Goal: Information Seeking & Learning: Learn about a topic

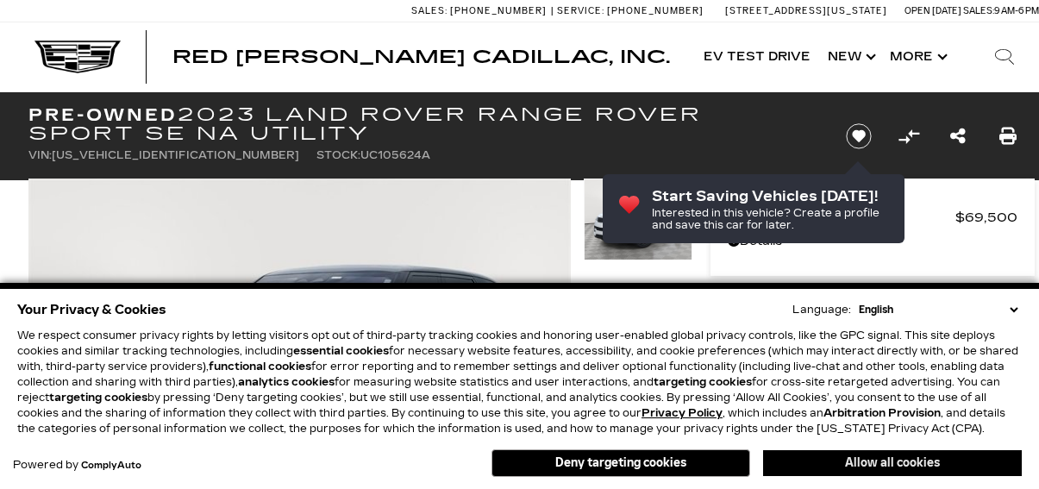
scroll to position [259, 0]
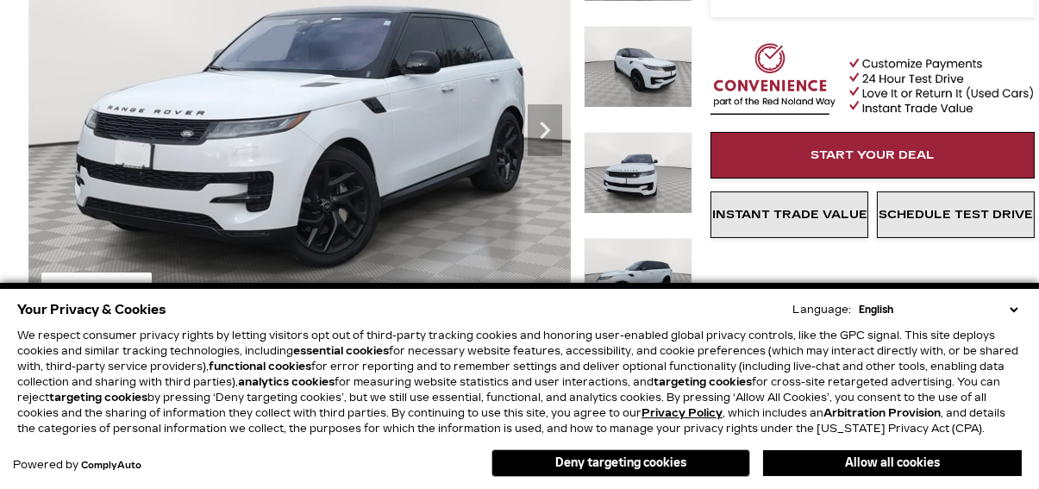
click at [835, 462] on button "Allow all cookies" at bounding box center [892, 463] width 259 height 26
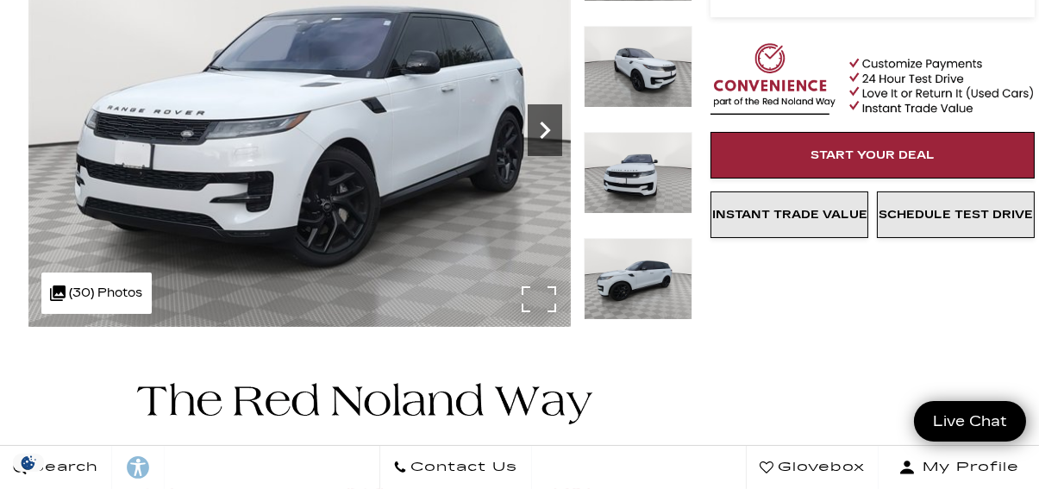
click at [548, 133] on icon "Next" at bounding box center [545, 130] width 34 height 34
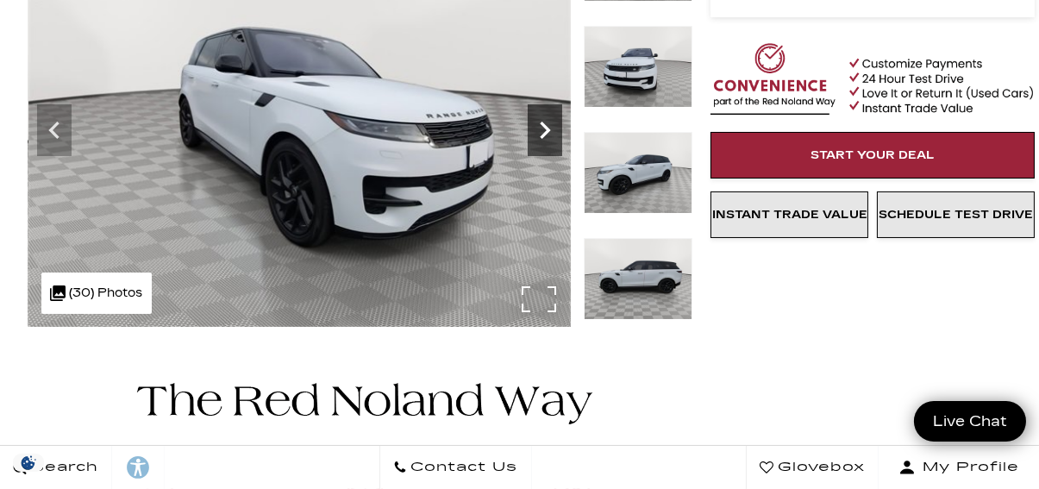
click at [548, 133] on icon "Next" at bounding box center [545, 130] width 34 height 34
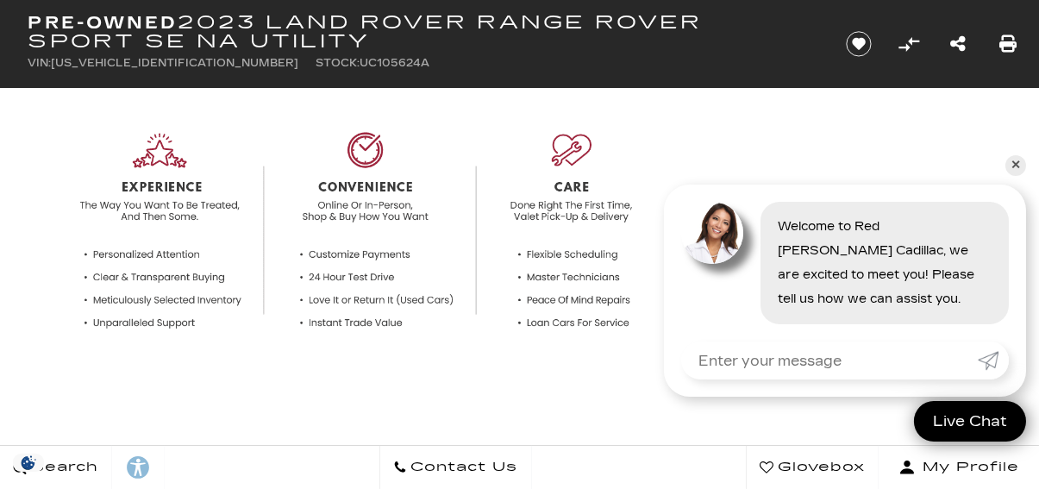
scroll to position [345, 0]
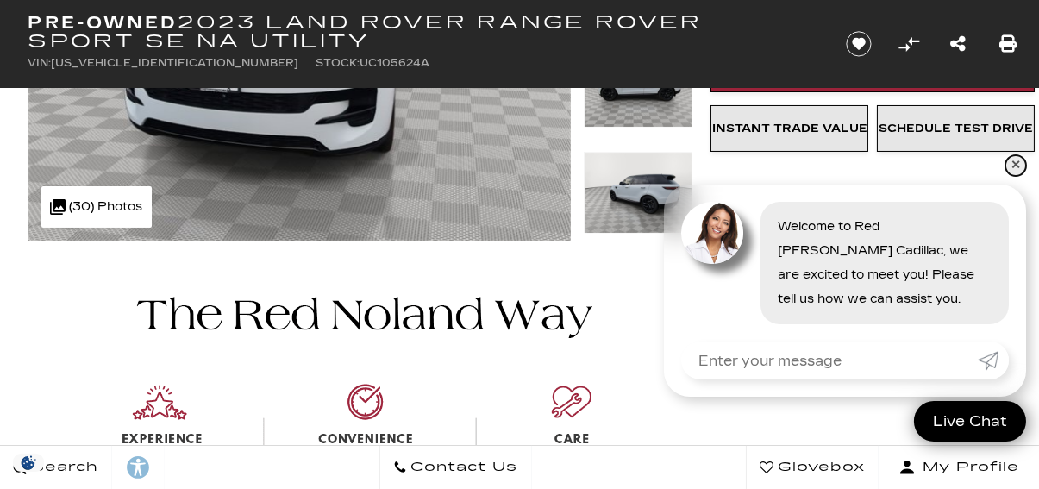
drag, startPoint x: 1007, startPoint y: 171, endPoint x: 976, endPoint y: 165, distance: 31.6
click at [1007, 171] on link "✕" at bounding box center [1015, 165] width 21 height 21
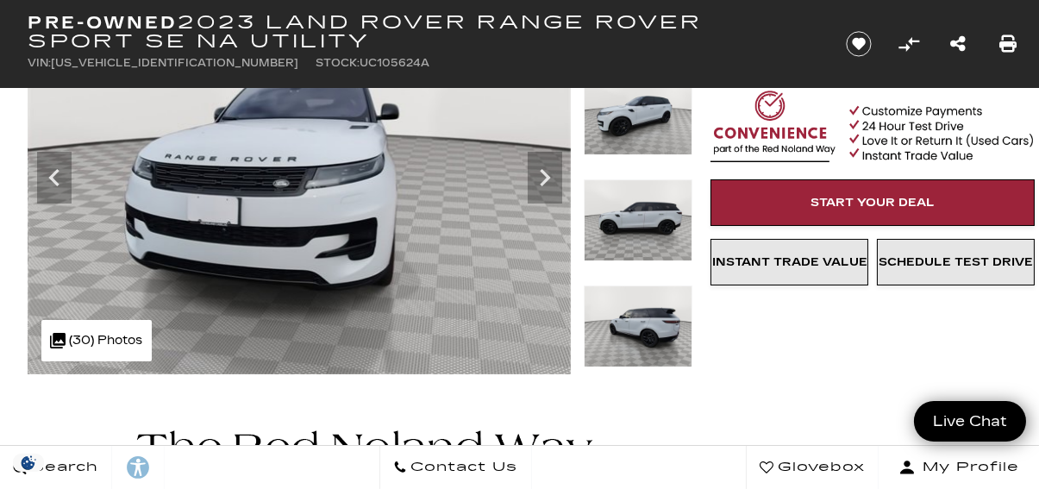
scroll to position [172, 0]
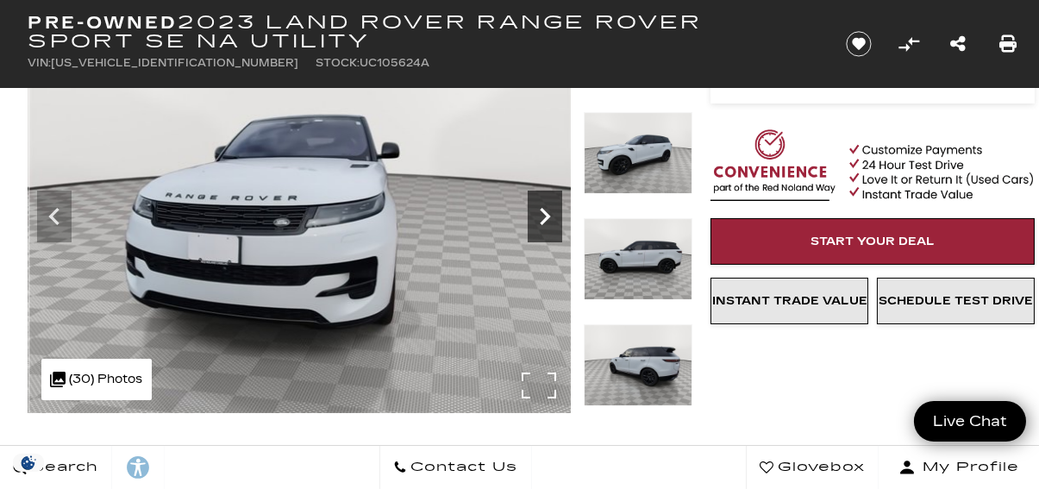
click at [543, 223] on icon "Next" at bounding box center [545, 216] width 34 height 34
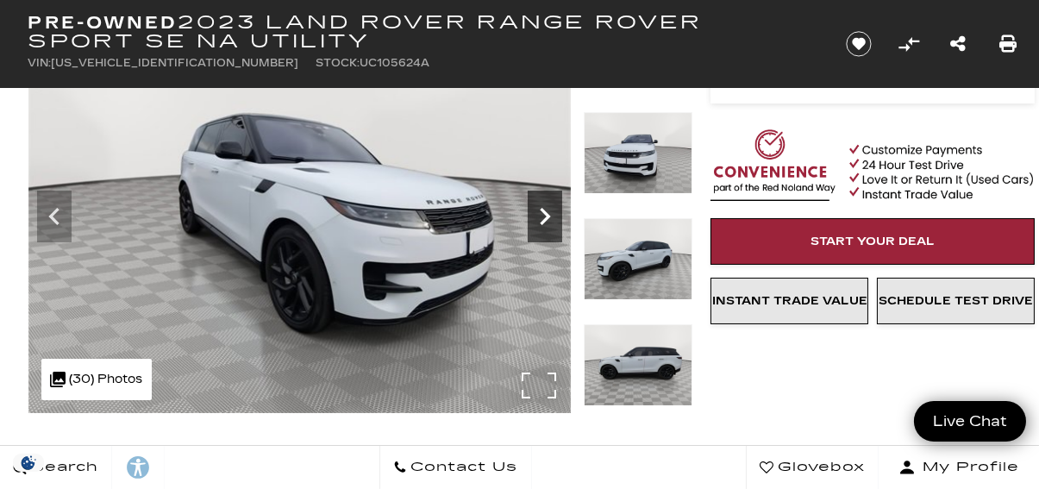
click at [543, 223] on icon "Next" at bounding box center [545, 216] width 34 height 34
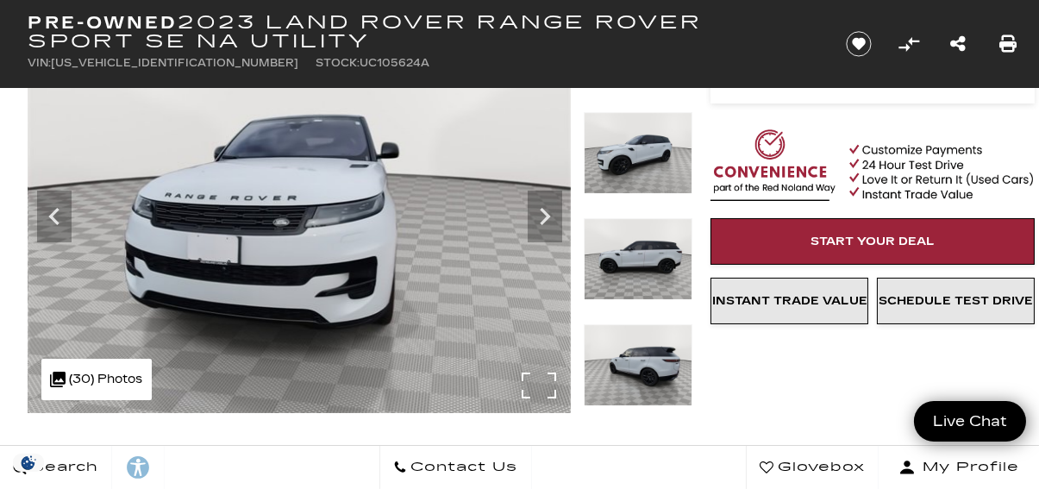
click at [100, 374] on div ".cls-1, .cls-3 { fill: #c50033; } .cls-1 { clip-rule: evenodd; } .cls-2 { clip-…" at bounding box center [96, 379] width 110 height 41
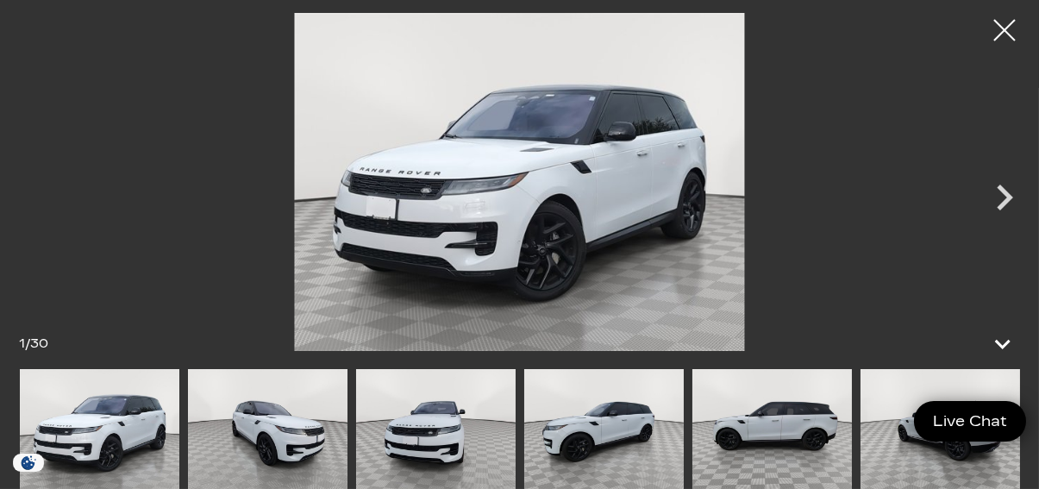
scroll to position [431, 0]
click at [1007, 208] on icon "Next" at bounding box center [1005, 198] width 52 height 52
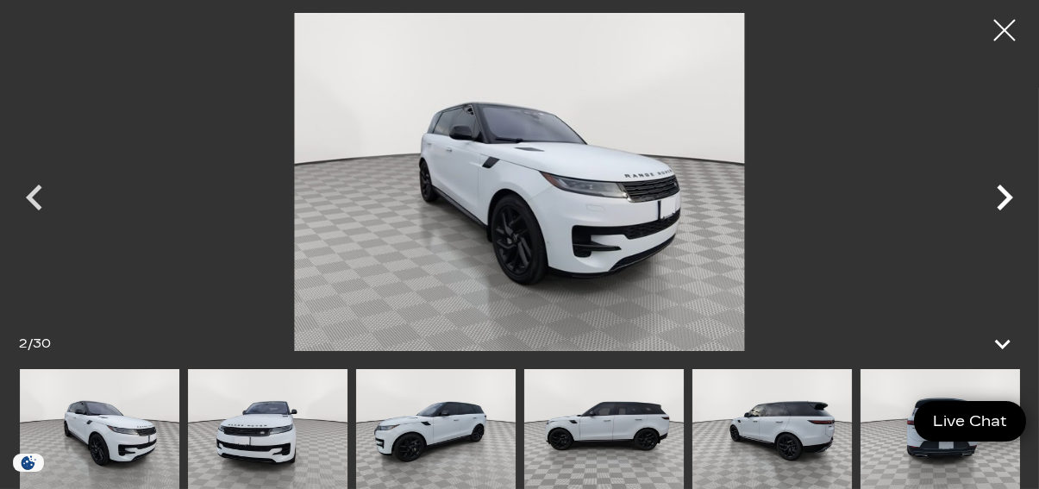
click at [1009, 203] on icon "Next" at bounding box center [1005, 198] width 52 height 52
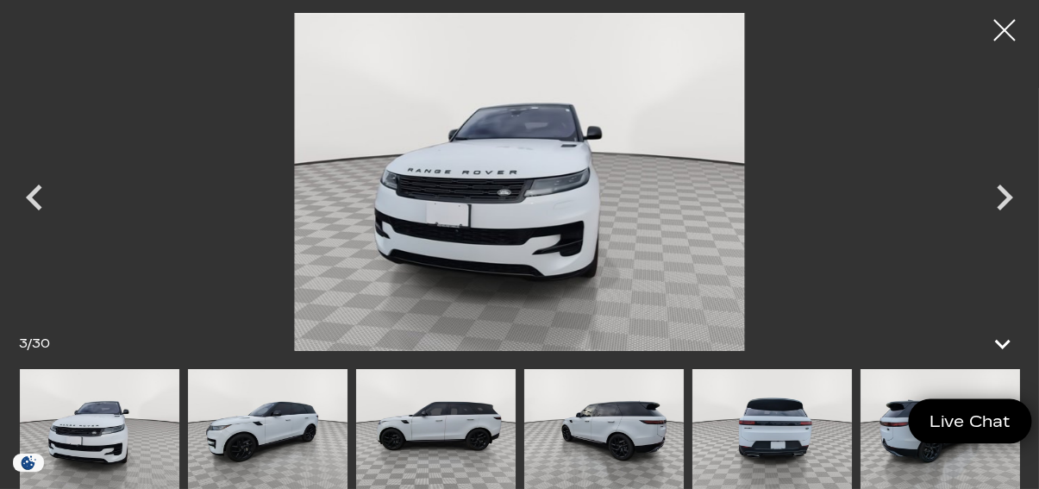
scroll to position [949, 0]
click at [1003, 342] on icon at bounding box center [1003, 343] width 41 height 41
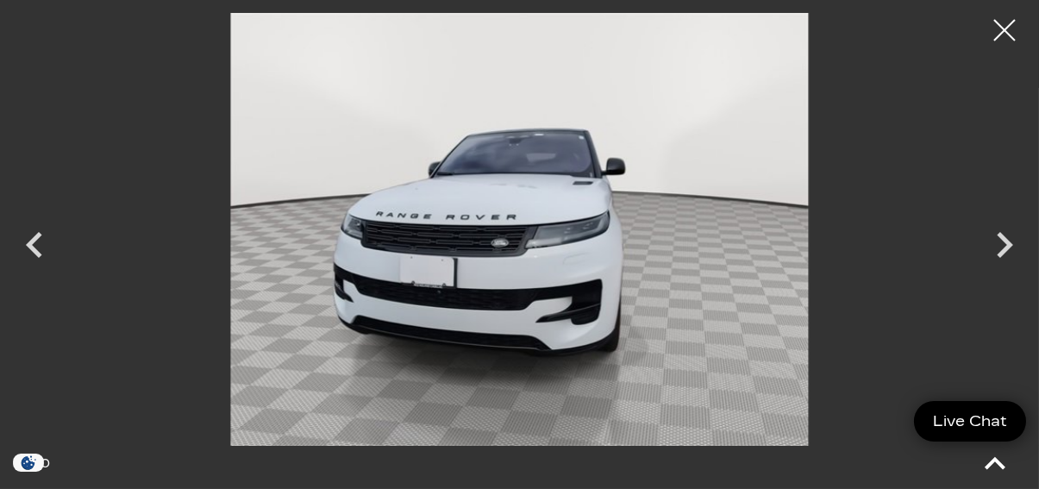
scroll to position [0, 0]
click at [1005, 463] on icon at bounding box center [994, 463] width 41 height 41
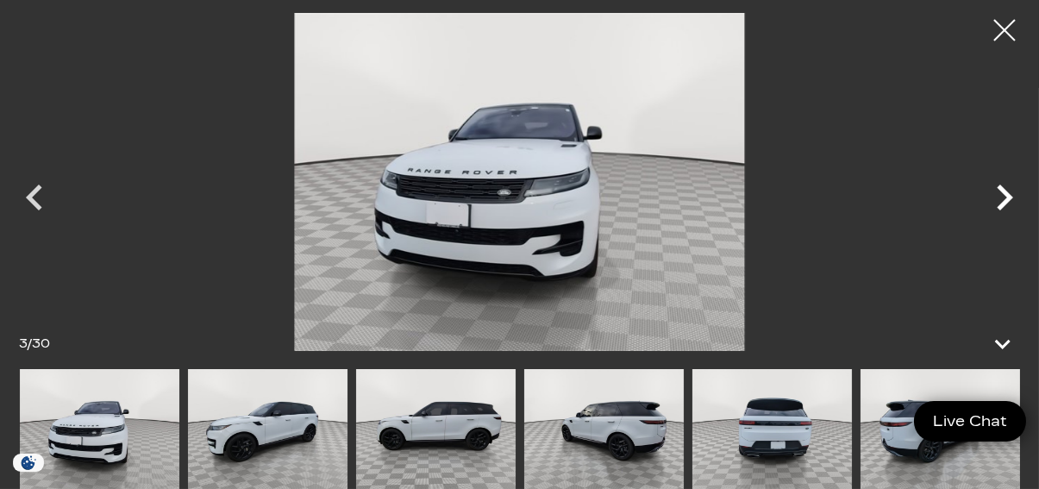
click at [1009, 188] on icon "Next" at bounding box center [1005, 198] width 52 height 52
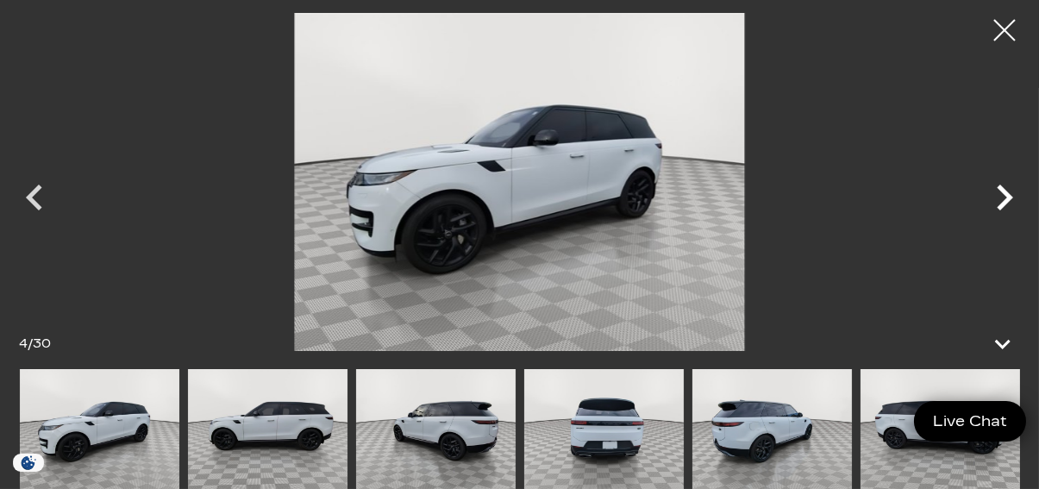
click at [1009, 188] on icon "Next" at bounding box center [1005, 198] width 52 height 52
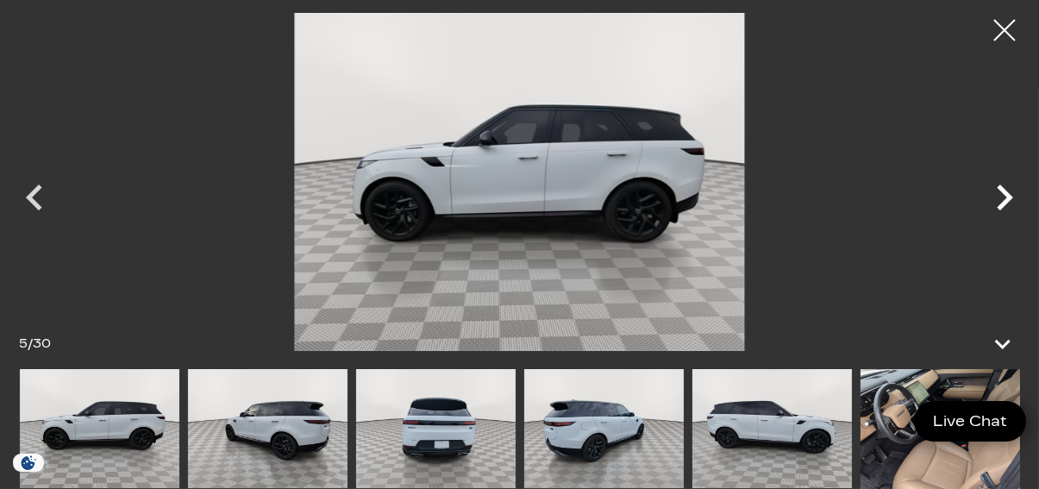
click at [1007, 190] on icon "Next" at bounding box center [1005, 198] width 52 height 52
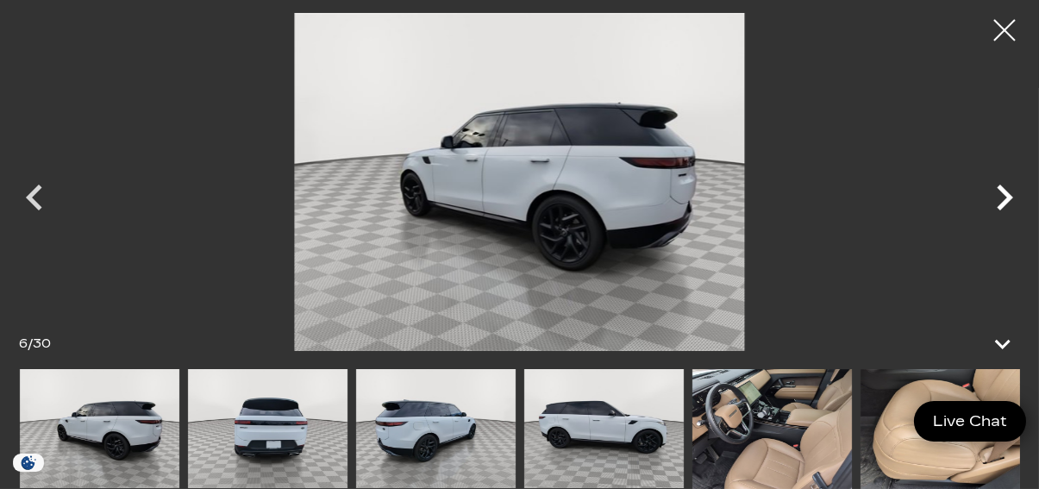
click at [999, 190] on icon "Next" at bounding box center [1005, 198] width 52 height 52
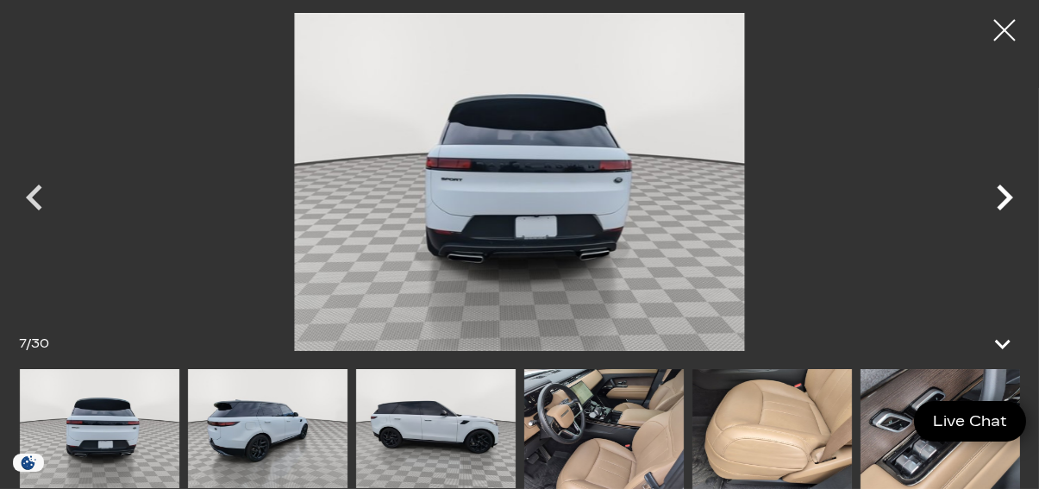
click at [999, 192] on icon "Next" at bounding box center [1005, 198] width 52 height 52
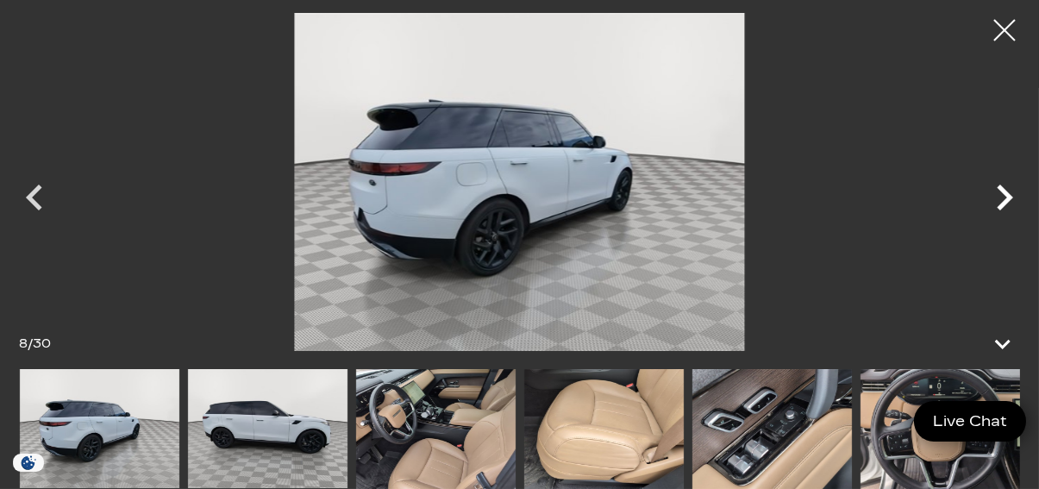
click at [999, 192] on icon "Next" at bounding box center [1005, 198] width 52 height 52
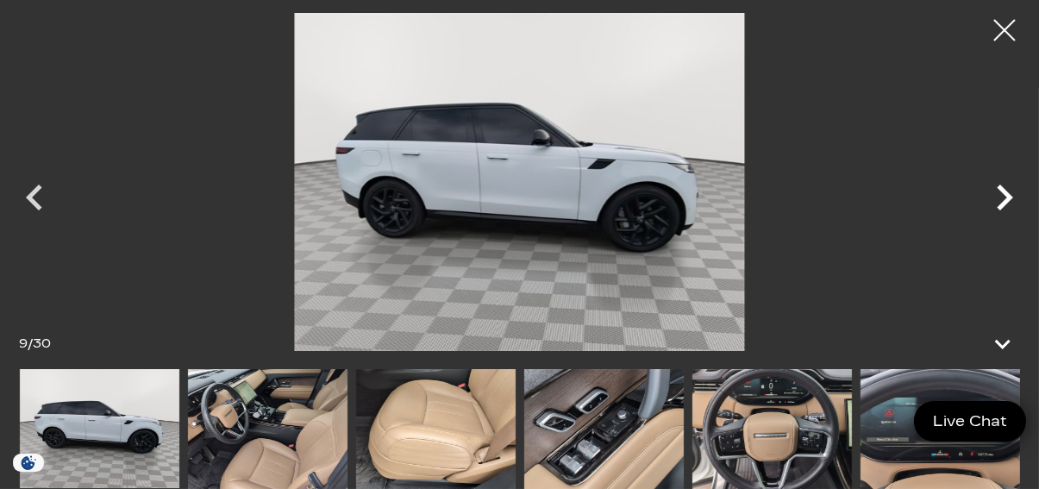
click at [999, 192] on icon "Next" at bounding box center [1005, 198] width 52 height 52
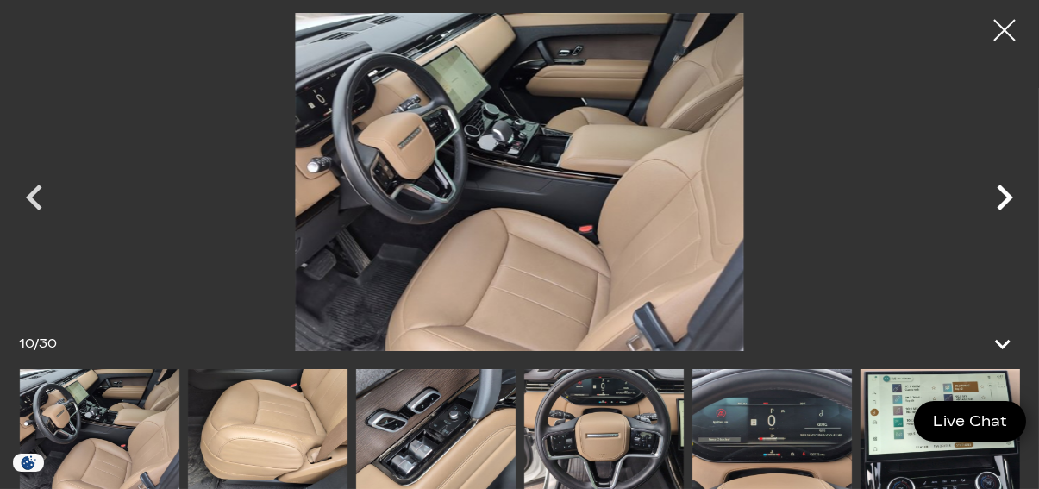
click at [999, 192] on icon "Next" at bounding box center [1005, 198] width 52 height 52
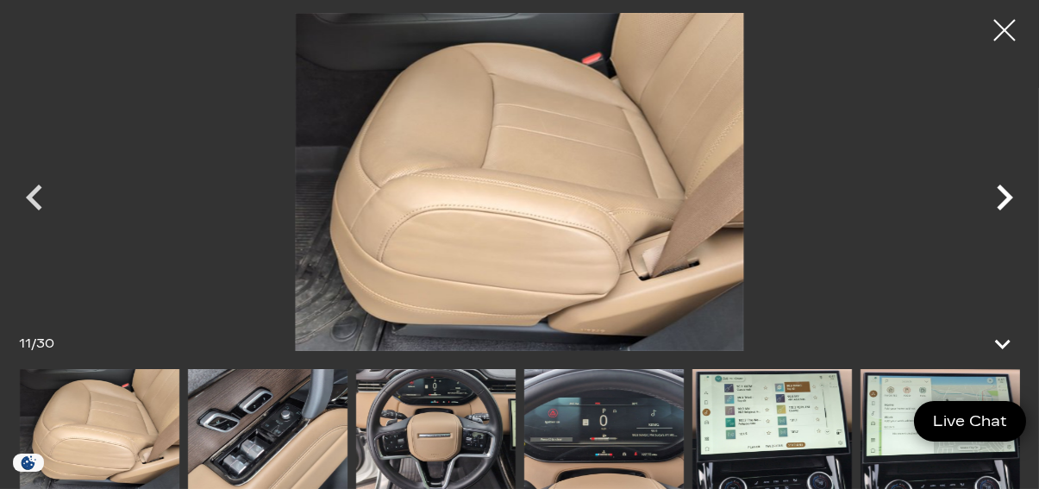
click at [999, 192] on icon "Next" at bounding box center [1005, 198] width 52 height 52
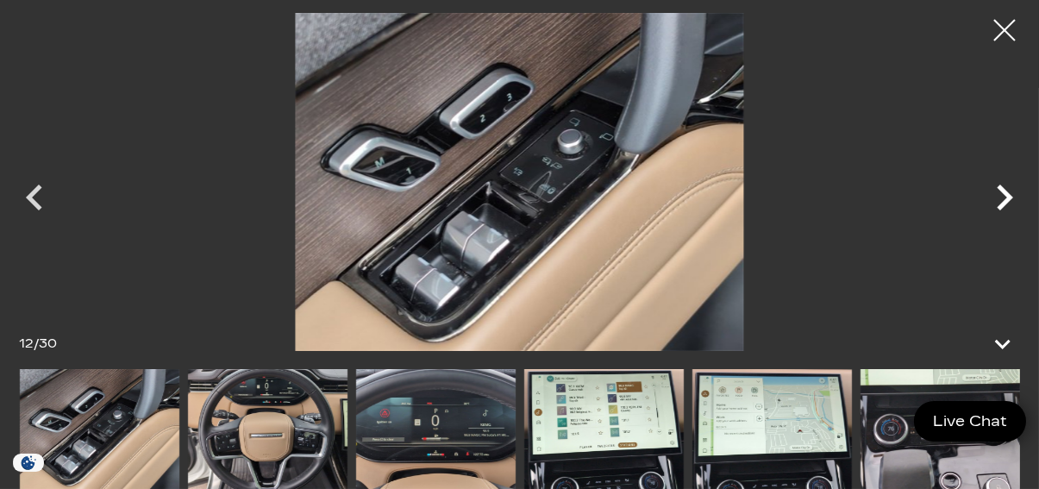
click at [999, 192] on icon "Next" at bounding box center [1005, 198] width 52 height 52
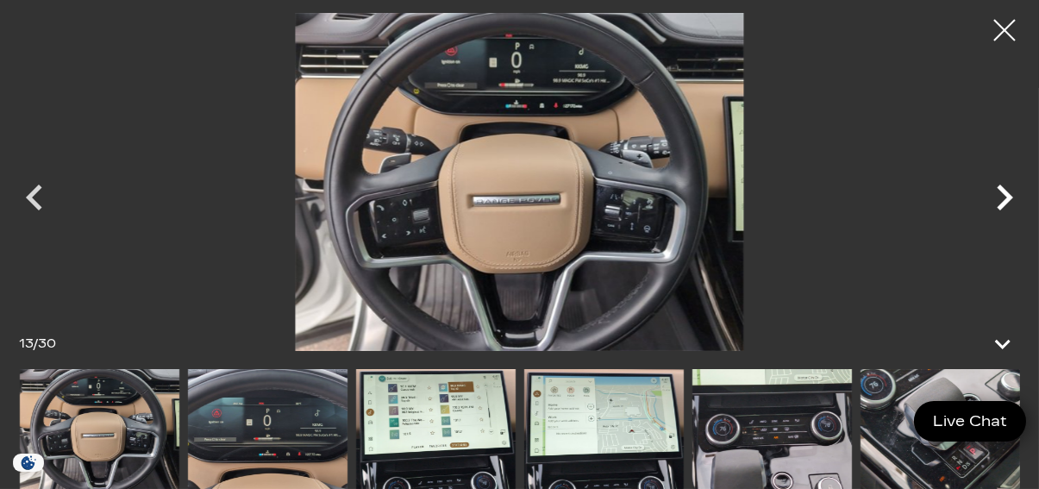
click at [999, 192] on icon "Next" at bounding box center [1005, 198] width 52 height 52
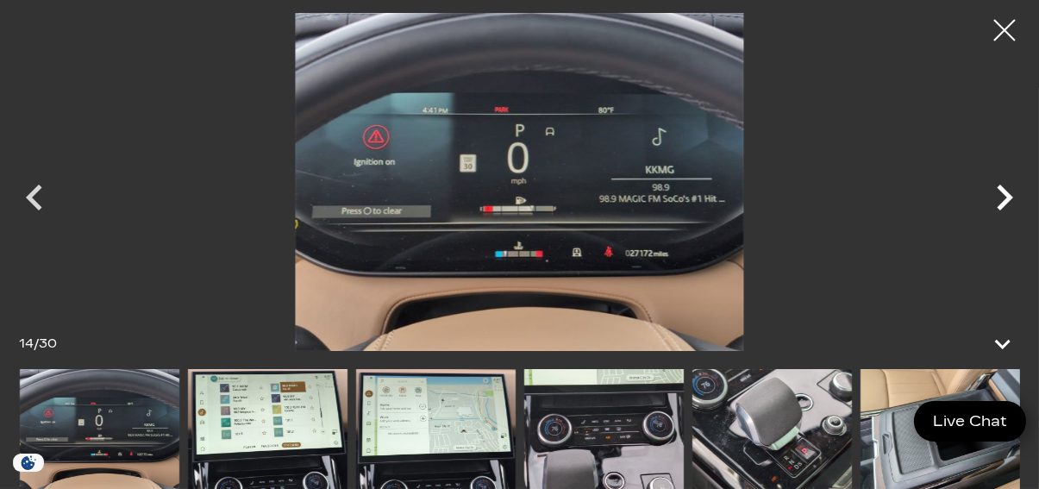
click at [999, 192] on icon "Next" at bounding box center [1005, 198] width 52 height 52
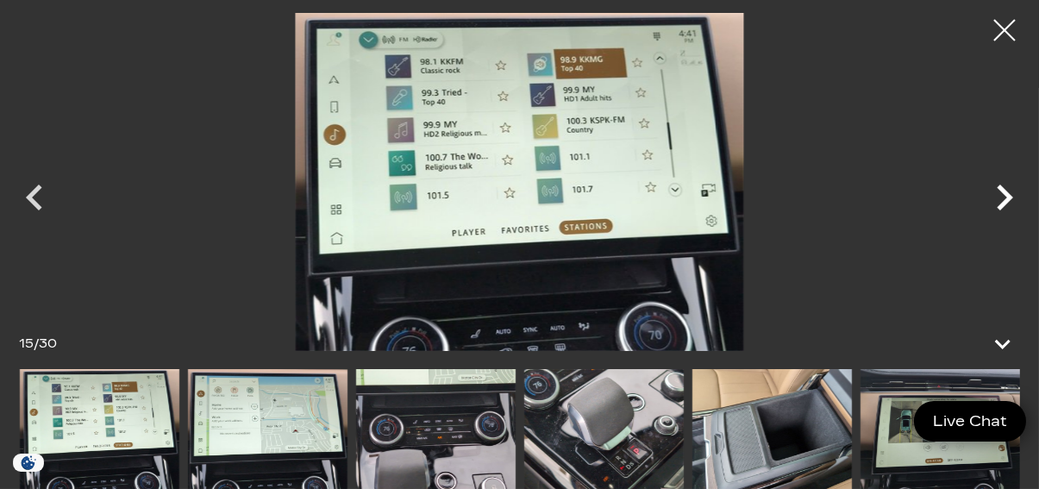
click at [999, 192] on icon "Next" at bounding box center [1005, 198] width 52 height 52
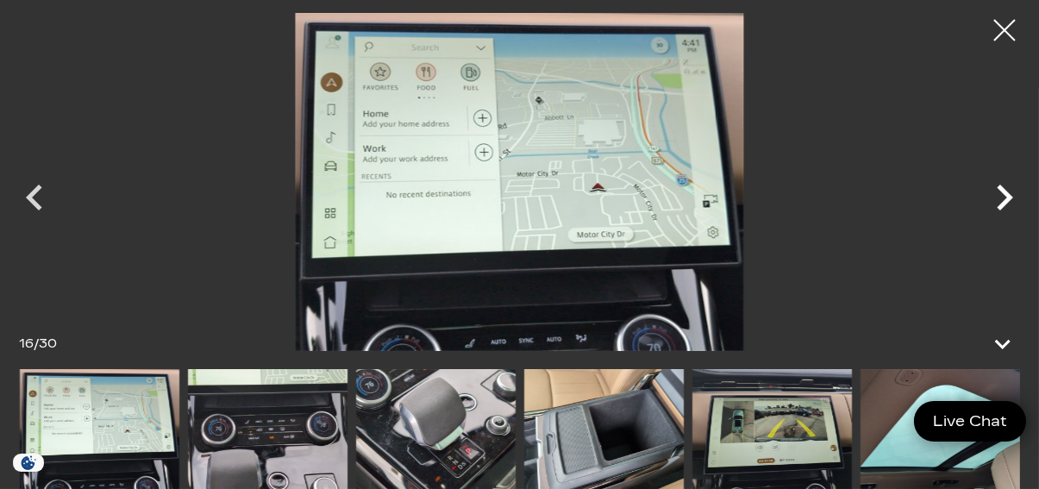
click at [999, 192] on icon "Next" at bounding box center [1005, 198] width 52 height 52
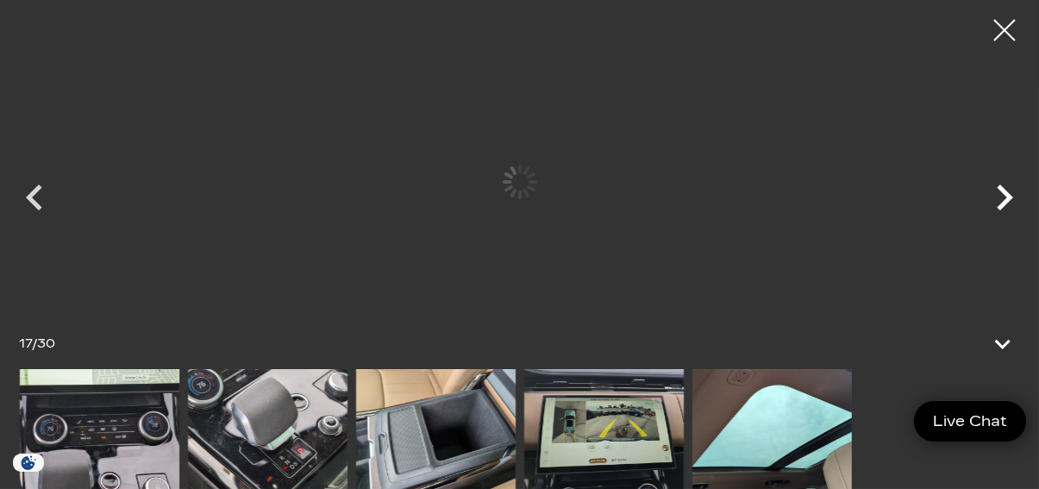
click at [999, 192] on icon "Next" at bounding box center [1005, 198] width 52 height 52
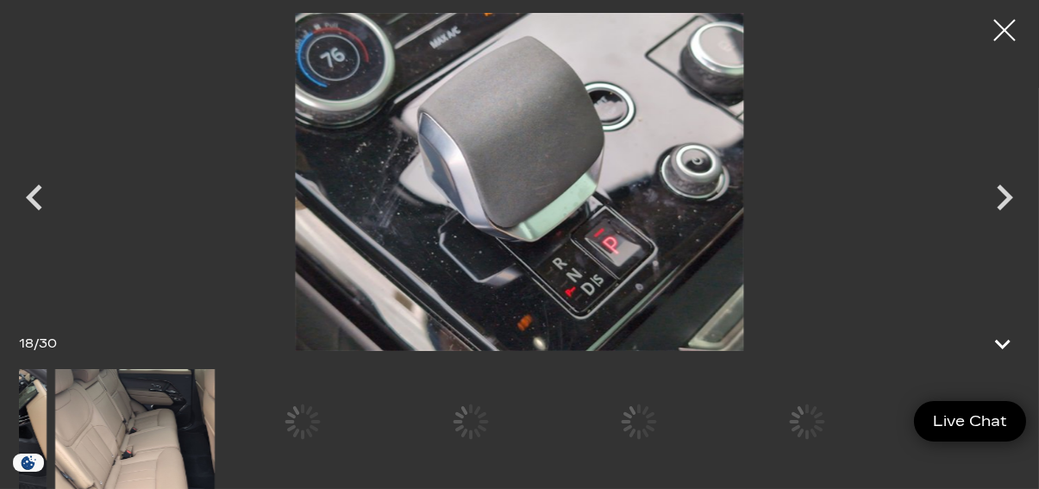
click at [19, 295] on div at bounding box center [519, 244] width 1039 height 489
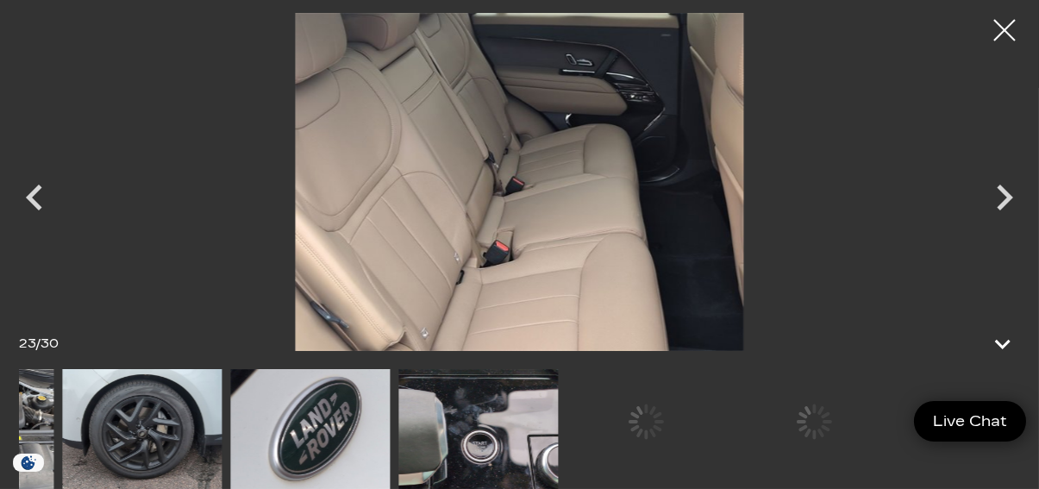
click at [84, 369] on div "23 / 30" at bounding box center [520, 429] width 1035 height 120
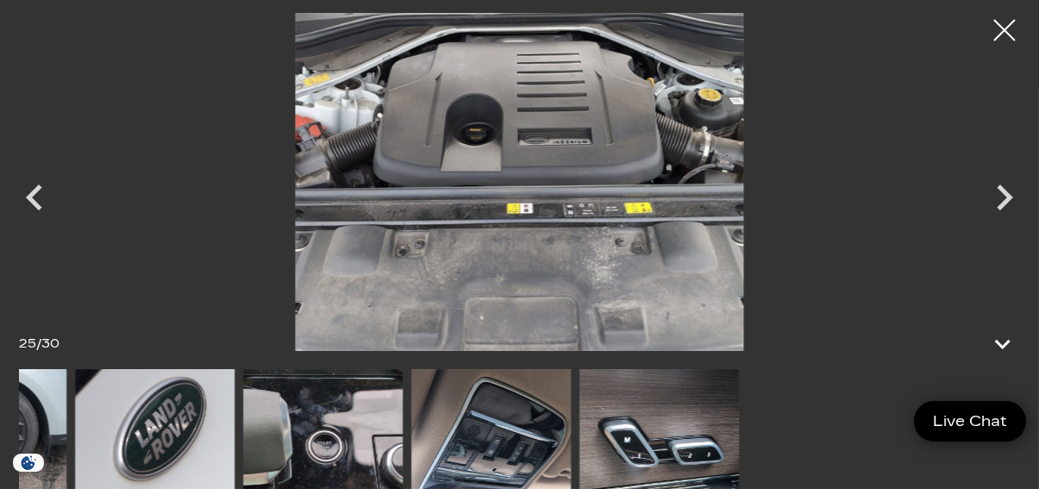
click at [0, 226] on div at bounding box center [519, 244] width 1039 height 489
